Goal: Task Accomplishment & Management: Manage account settings

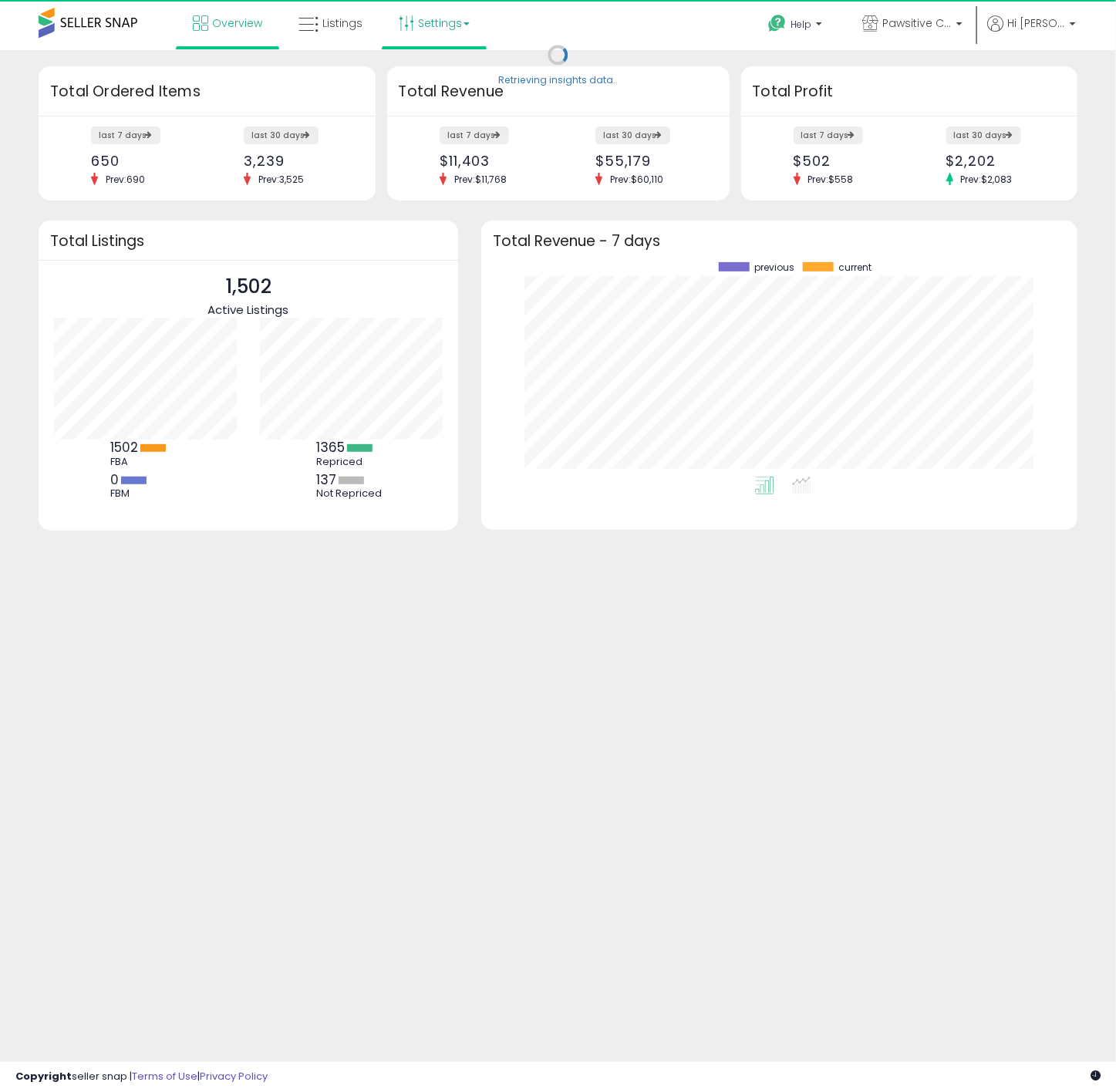
scroll to position [215, 565]
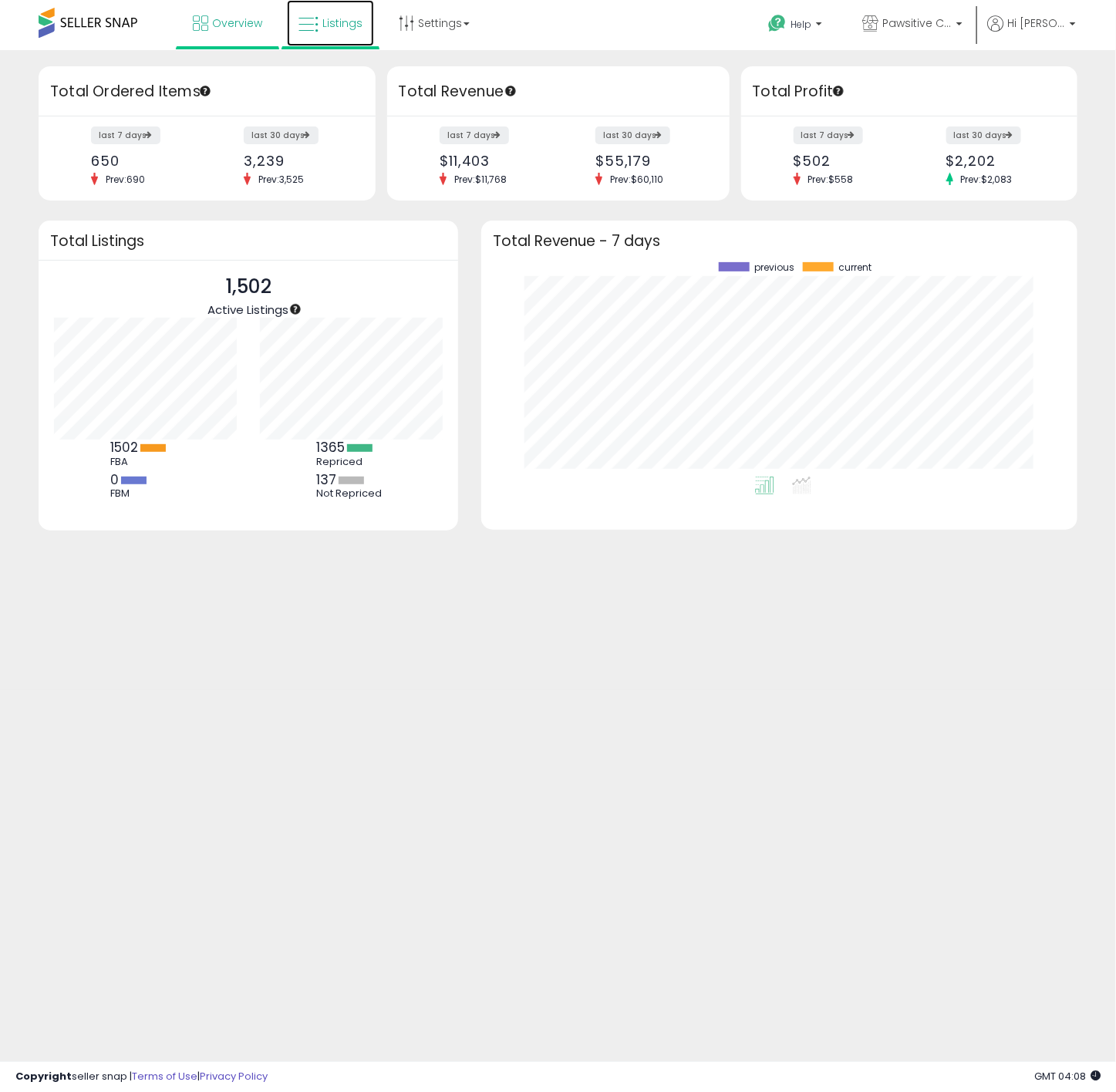
click at [356, 28] on span "Listings" at bounding box center [342, 24] width 40 height 16
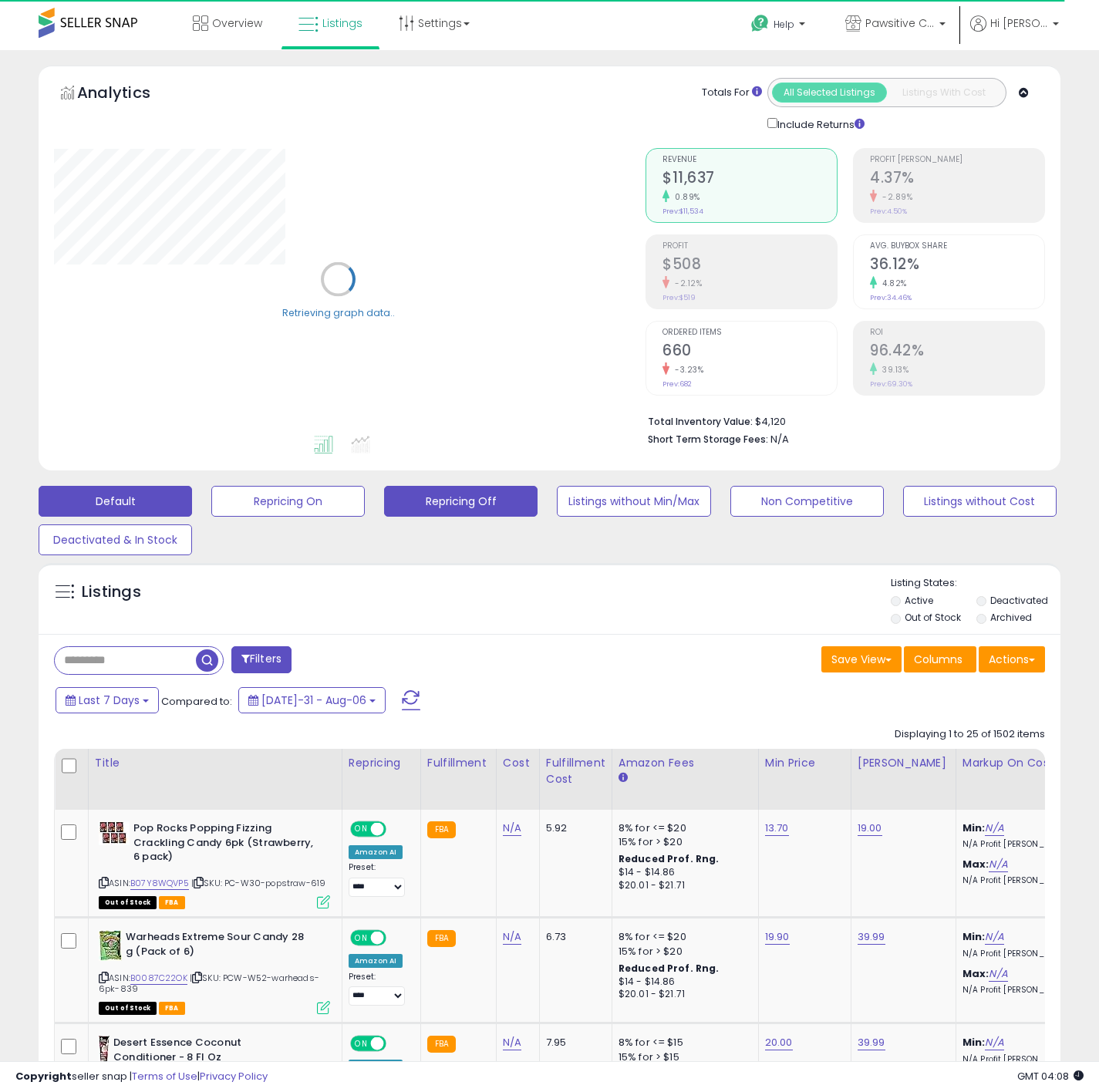
click at [365, 504] on button "Repricing Off" at bounding box center [288, 501] width 154 height 31
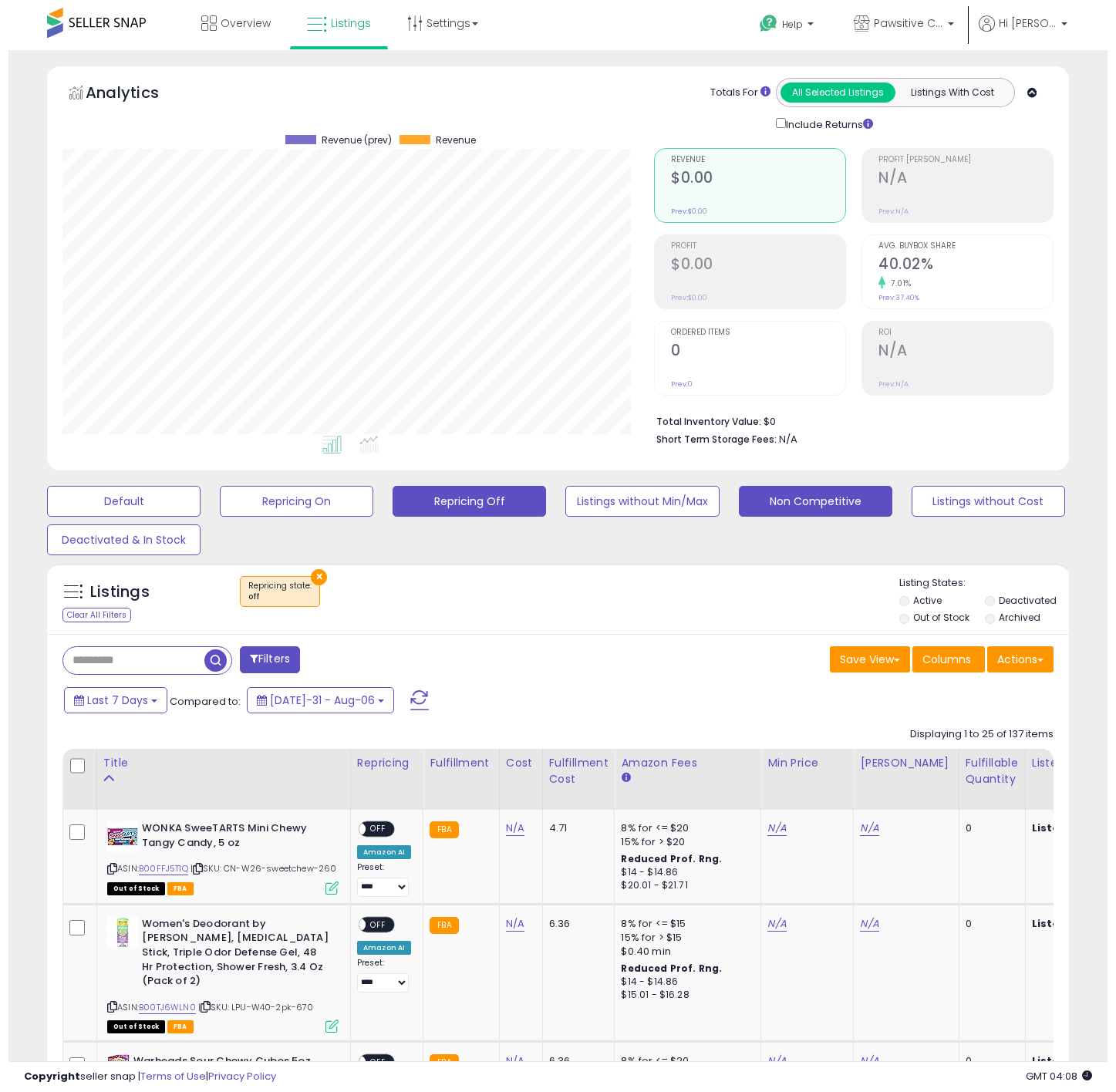
scroll to position [317, 592]
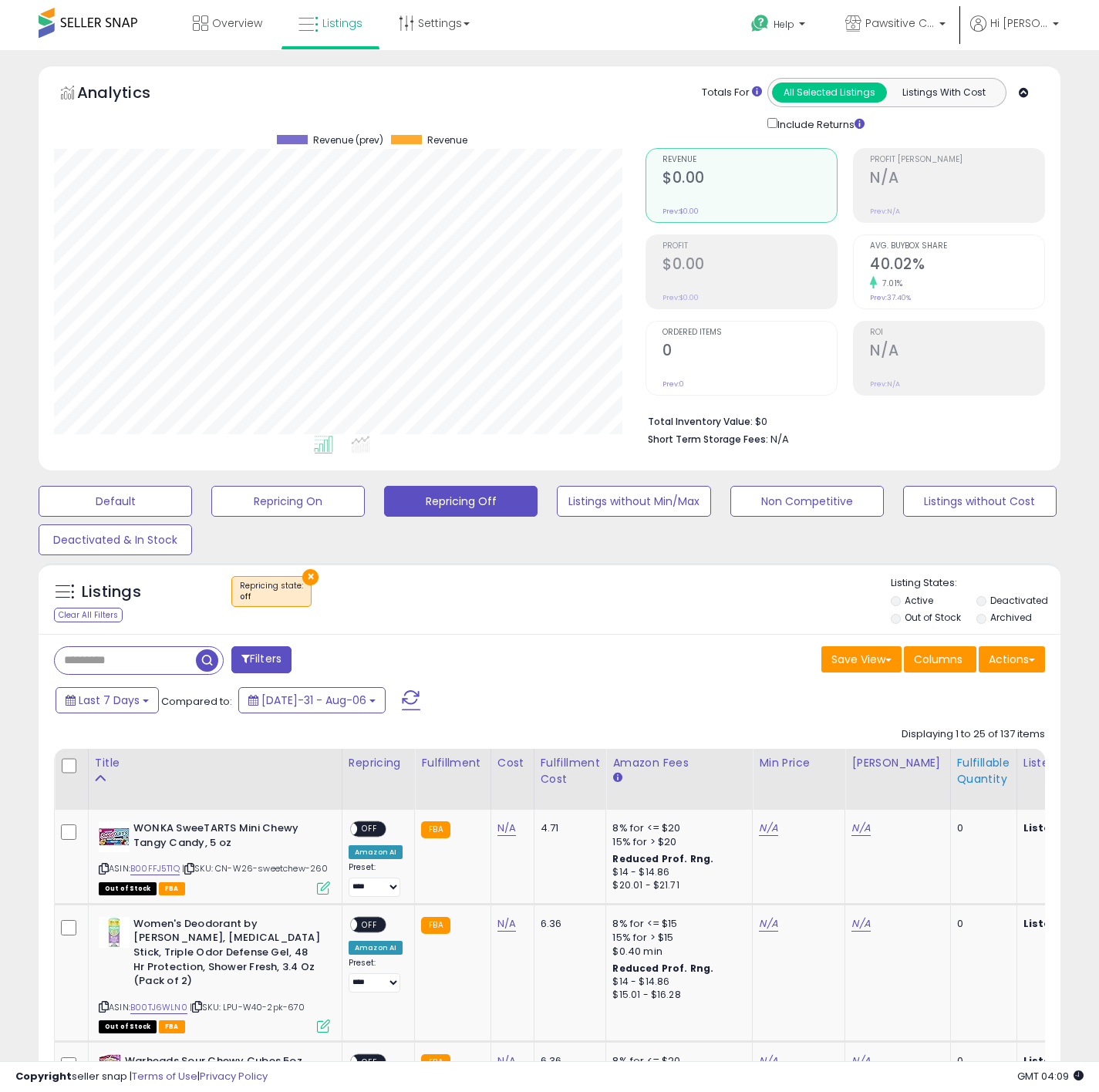
click at [957, 773] on div "Fulfillable Quantity" at bounding box center [984, 770] width 53 height 33
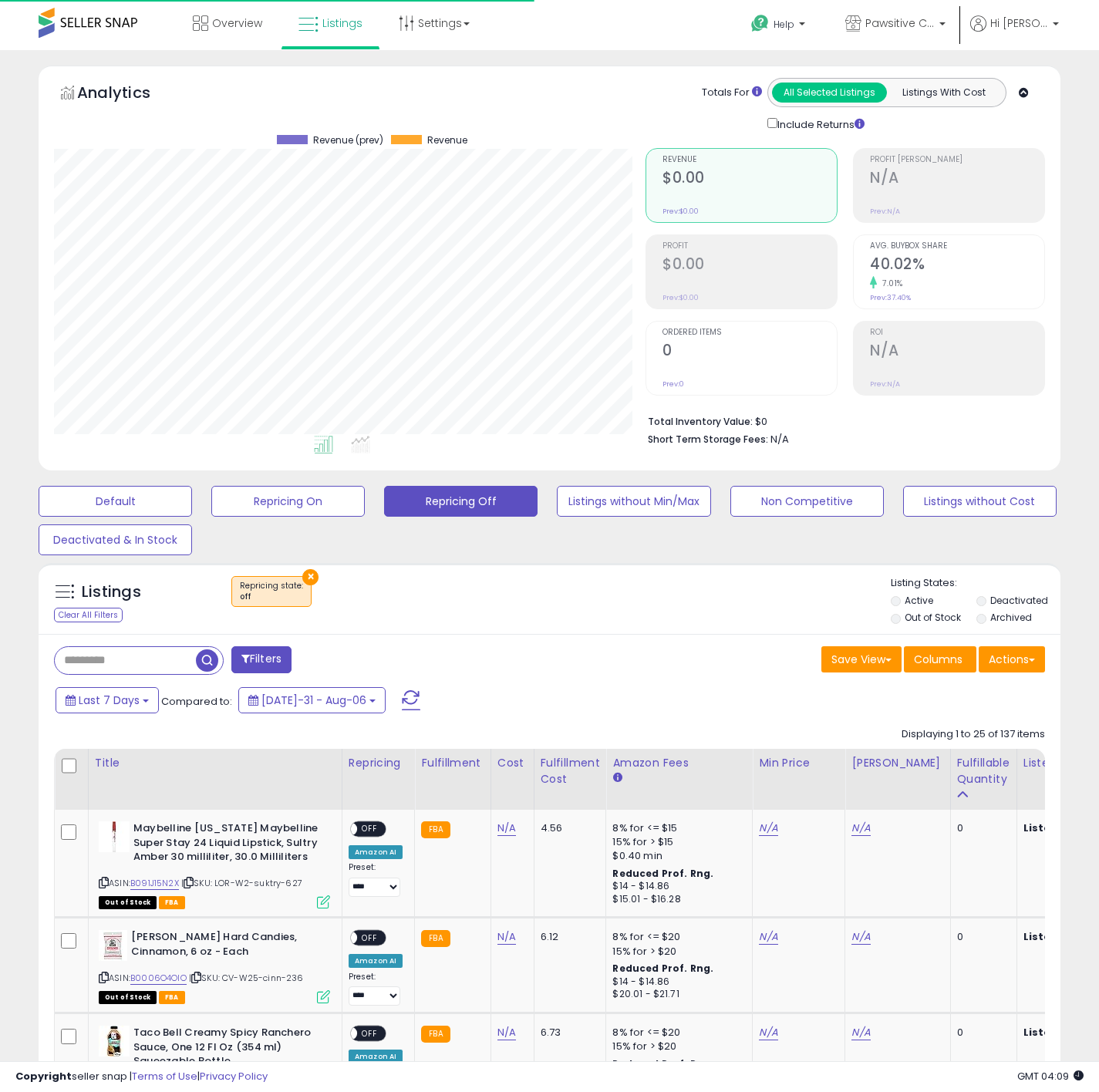
scroll to position [770982, 770773]
